Goal: Navigation & Orientation: Find specific page/section

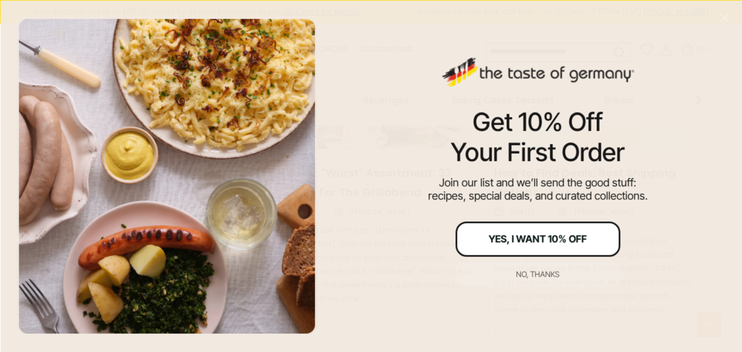
scroll to position [1419, 0]
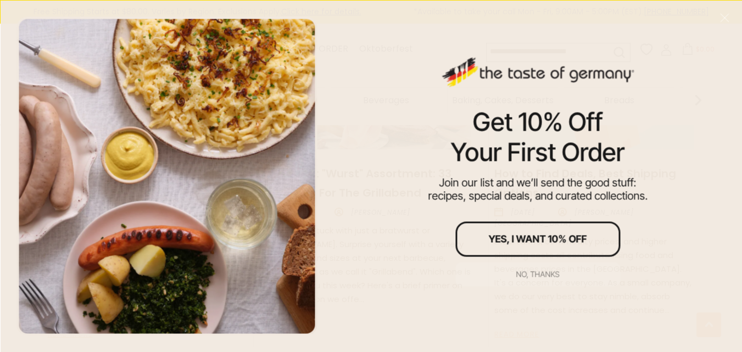
click at [521, 280] on button "No, thanks" at bounding box center [538, 274] width 165 height 24
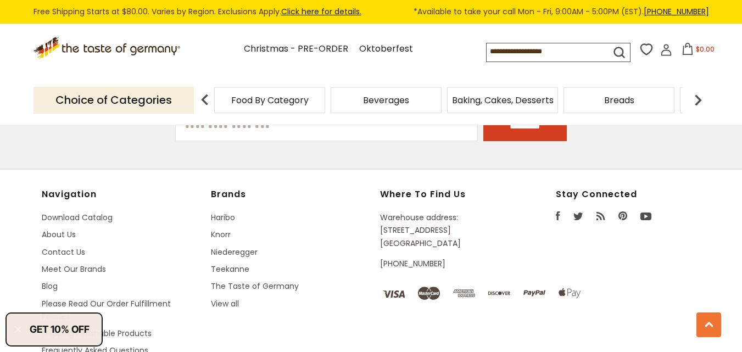
scroll to position [2047, 0]
click at [229, 298] on link "View all" at bounding box center [225, 303] width 28 height 11
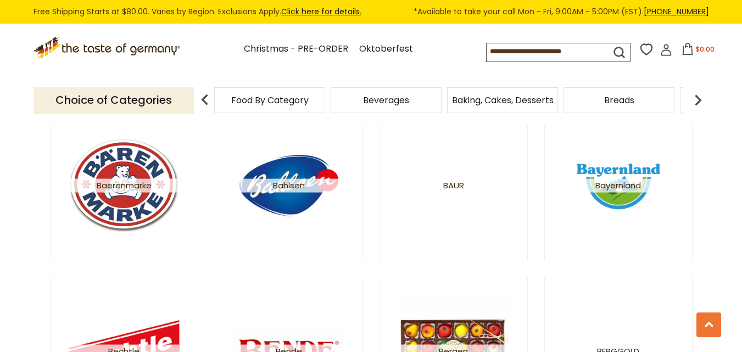
scroll to position [925, 0]
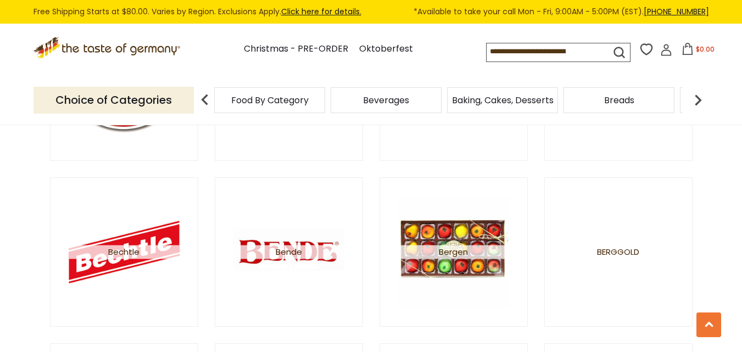
click at [140, 53] on icon ".st0{fill:#EDD300;} .st1{fill:#D33E21;}" at bounding box center [108, 48] width 149 height 23
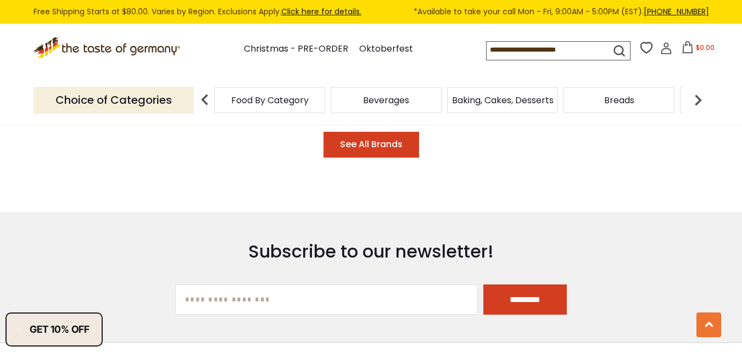
scroll to position [2141, 0]
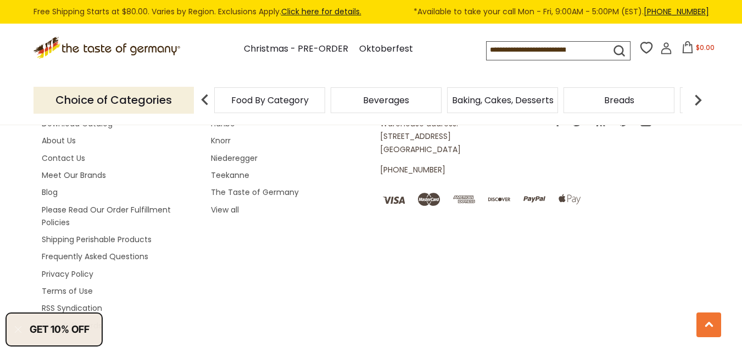
drag, startPoint x: 749, startPoint y: 41, endPoint x: 692, endPoint y: 374, distance: 337.3
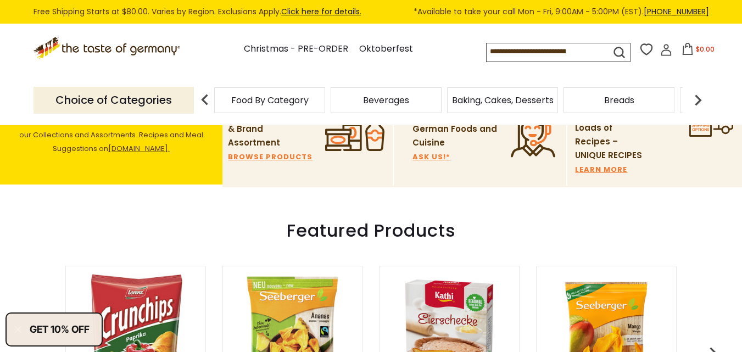
scroll to position [243, 0]
